Goal: Transaction & Acquisition: Purchase product/service

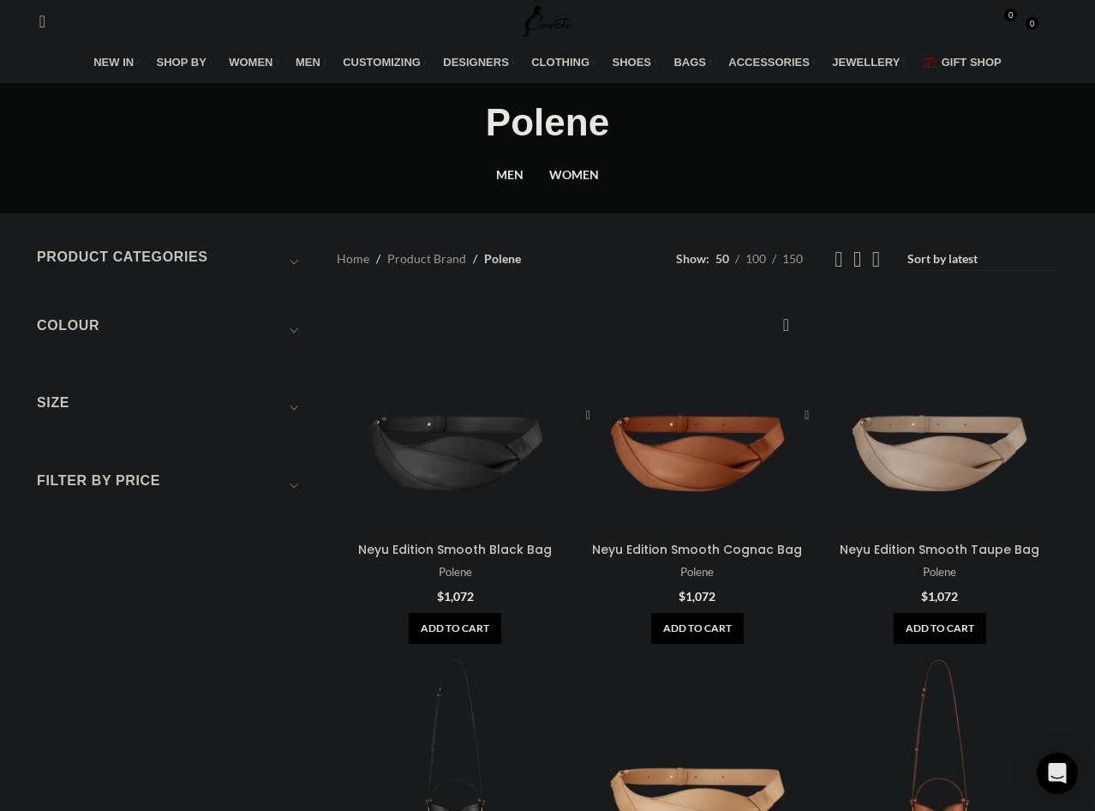
click at [688, 309] on div "Neyu Edition Smooth Cognac Bag" at bounding box center [668, 415] width 59 height 237
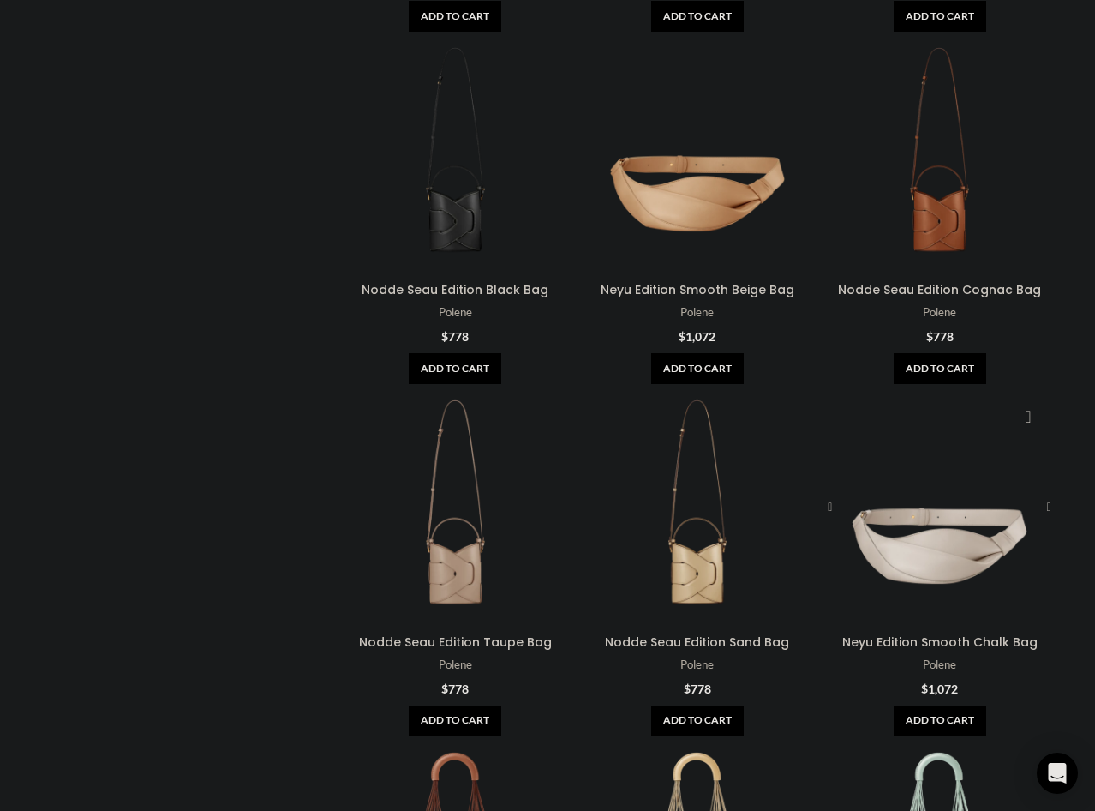
scroll to position [612, 0]
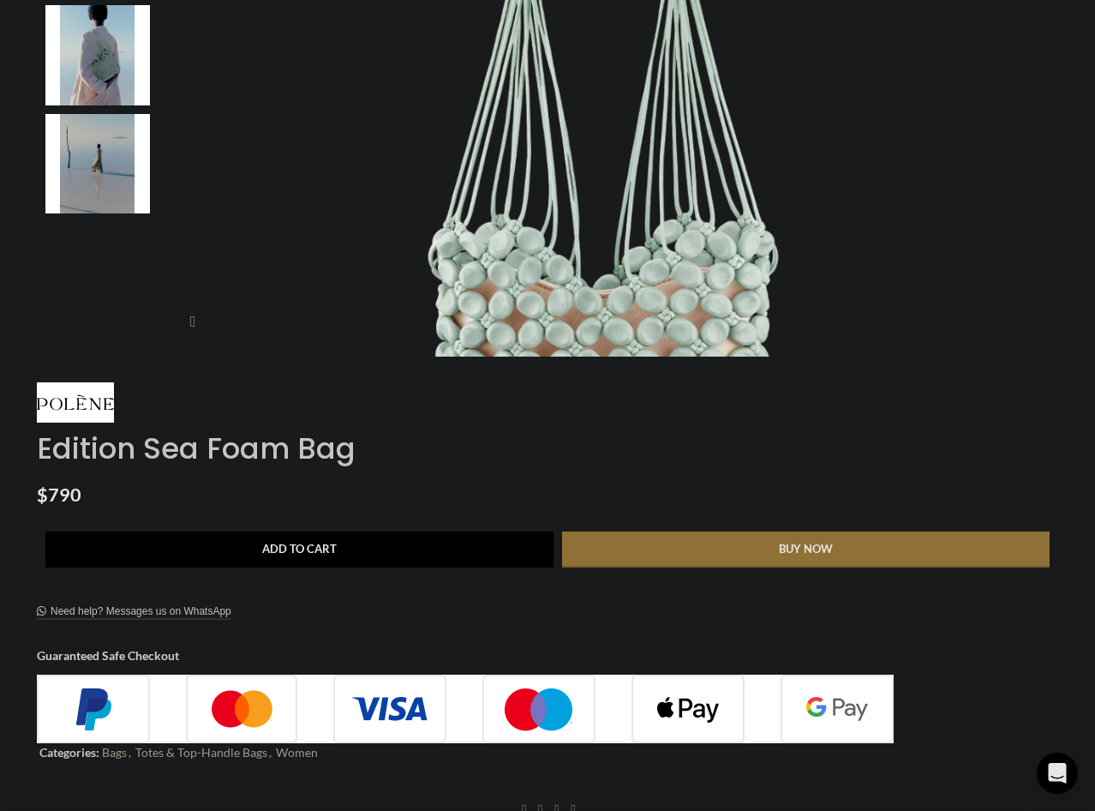
scroll to position [525, 0]
